Goal: Task Accomplishment & Management: Manage account settings

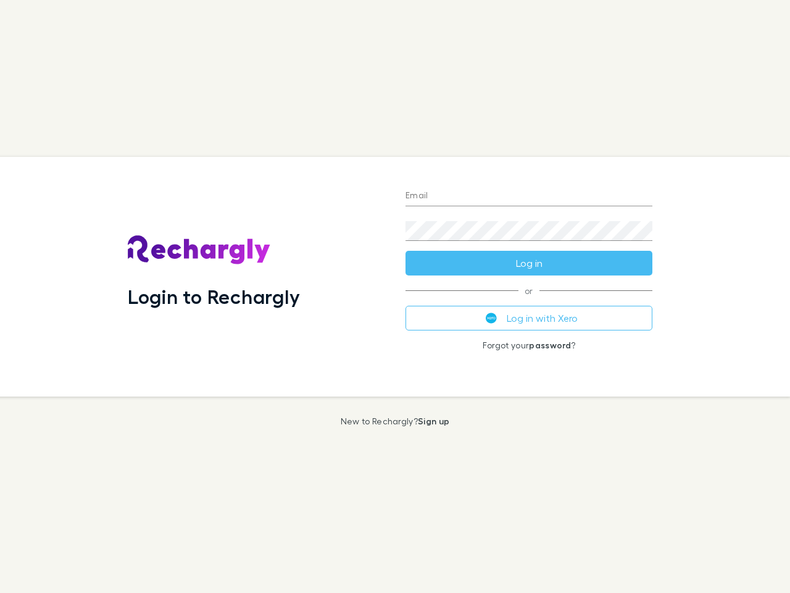
click at [395, 296] on div "Login to Rechargly" at bounding box center [257, 277] width 278 height 240
